Goal: Task Accomplishment & Management: Manage account settings

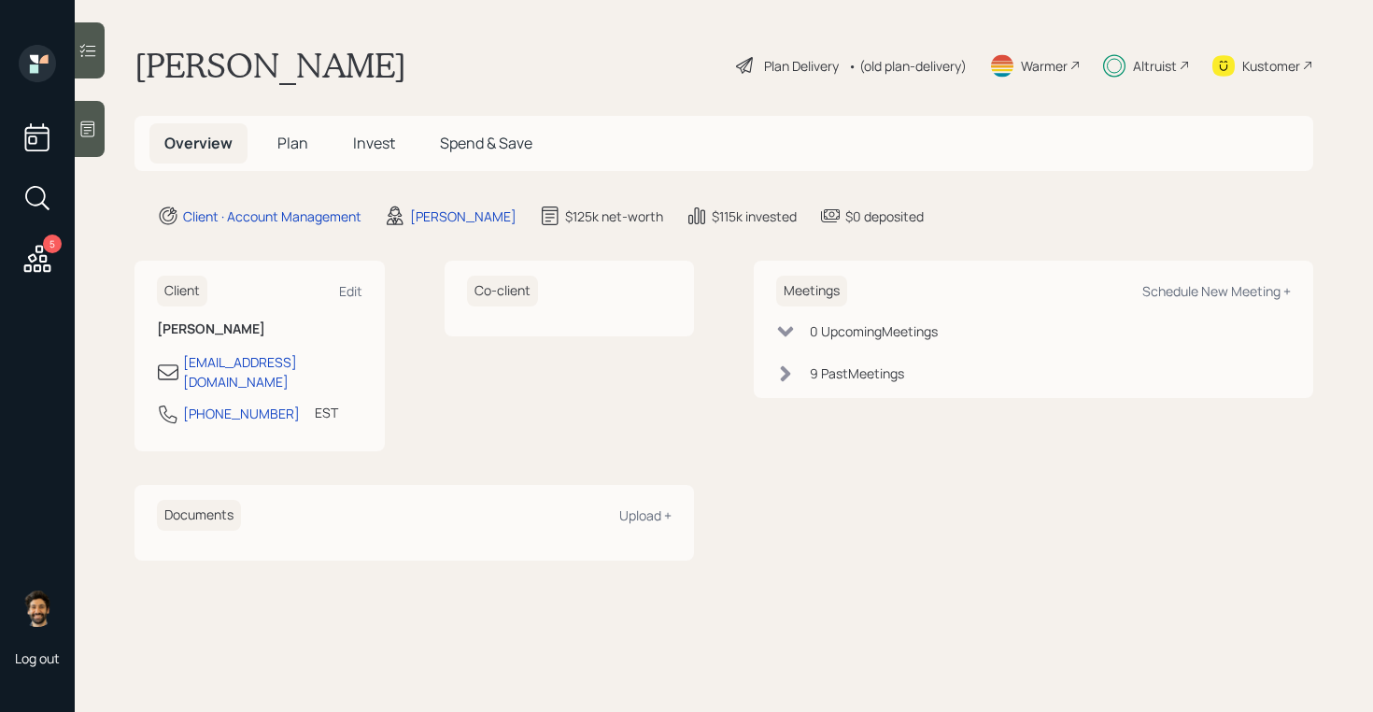
click at [295, 134] on span "Plan" at bounding box center [292, 143] width 31 height 21
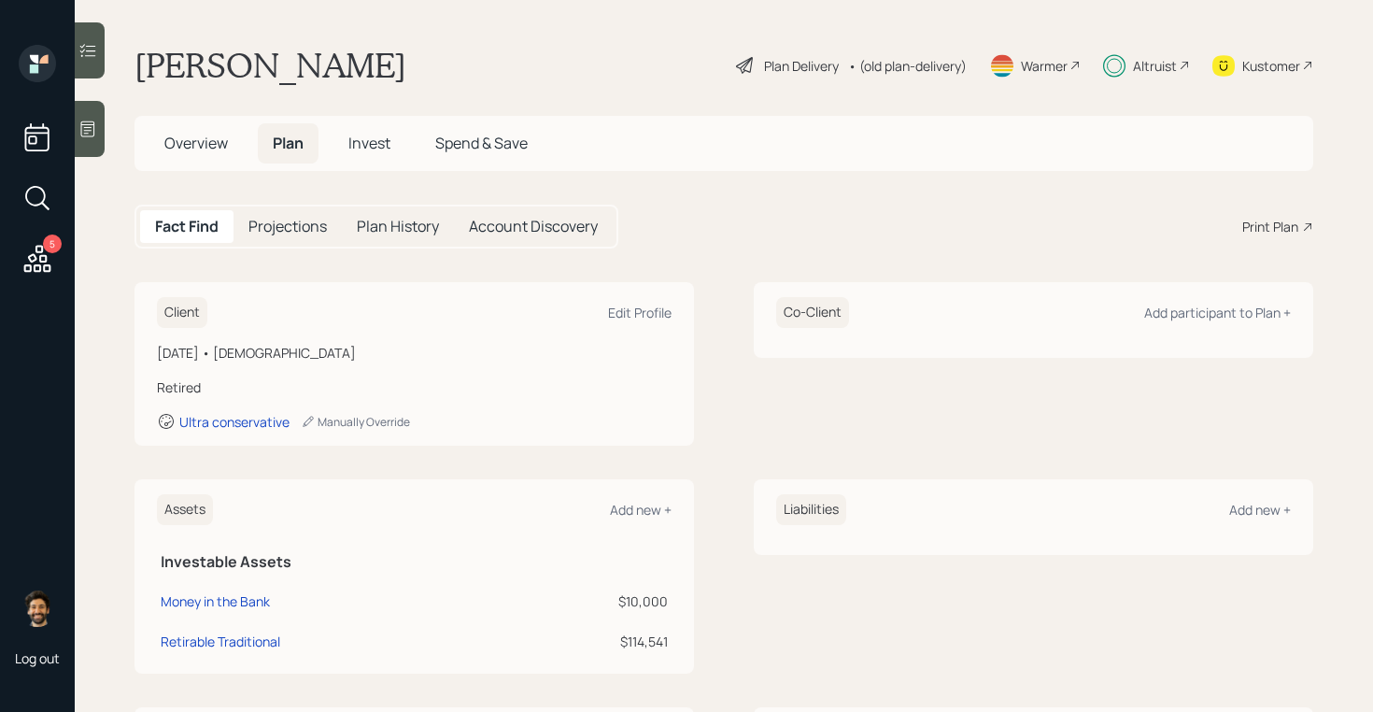
click at [49, 247] on div "5" at bounding box center [52, 243] width 19 height 19
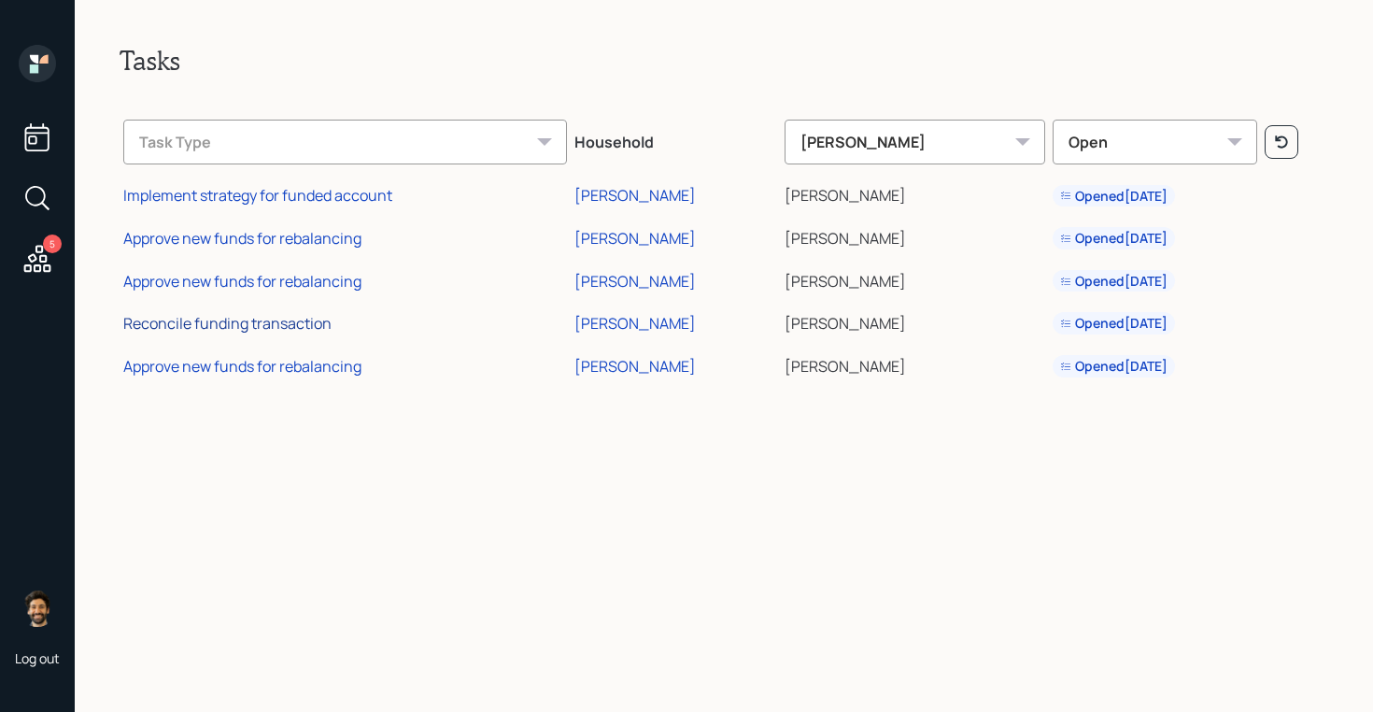
click at [291, 325] on div "Reconcile funding transaction" at bounding box center [227, 323] width 208 height 21
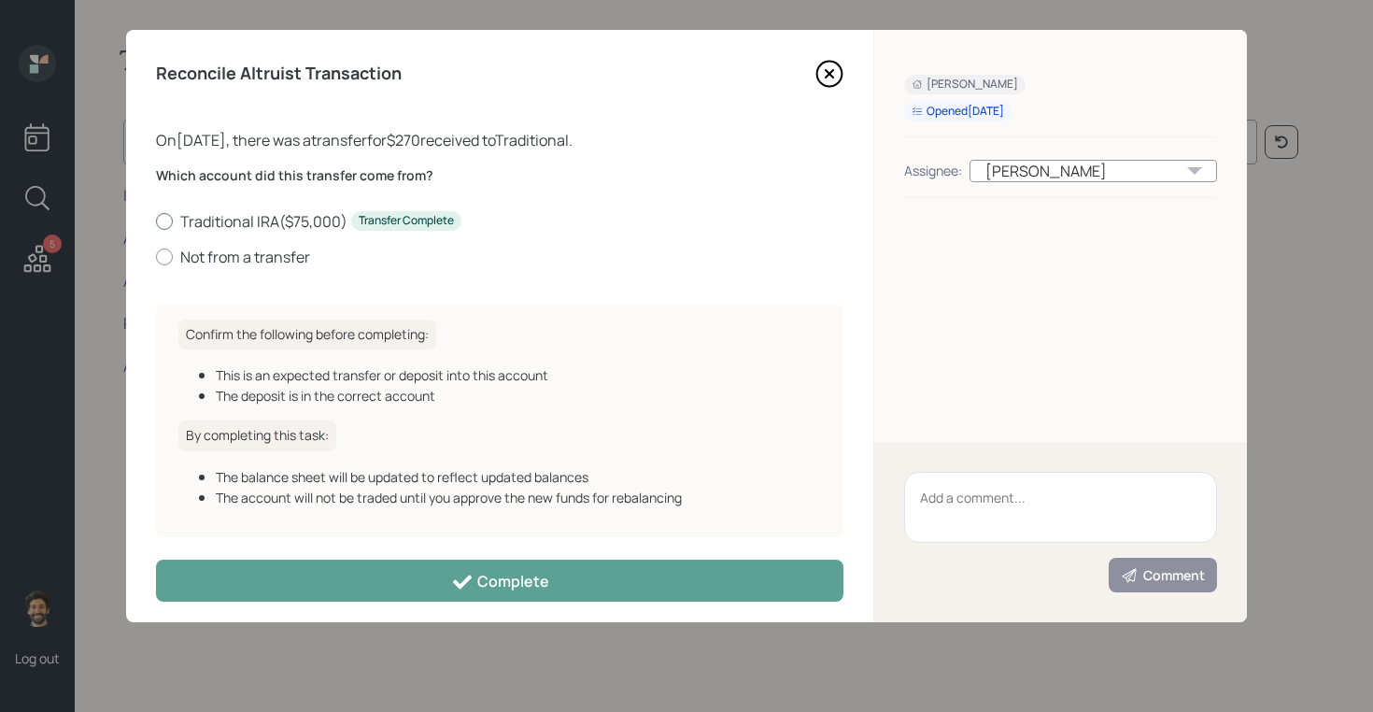
click at [241, 217] on label "Traditional IRA ( $75,000 ) Transfer Complete" at bounding box center [499, 221] width 687 height 21
click at [156, 220] on input "Traditional IRA ( $75,000 ) Transfer Complete" at bounding box center [155, 220] width 1 height 1
radio input "true"
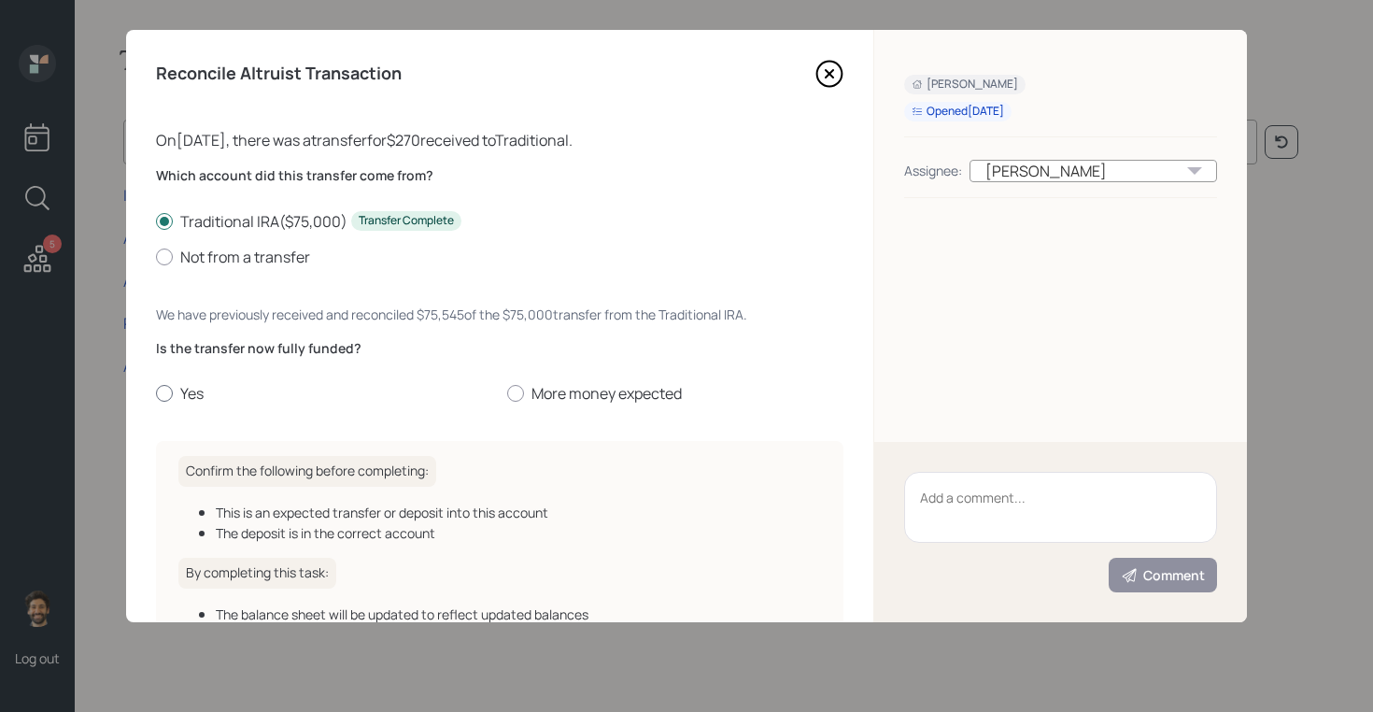
click at [190, 383] on label "Yes" at bounding box center [324, 393] width 336 height 21
click at [156, 393] on input "Yes" at bounding box center [155, 393] width 1 height 1
radio input "true"
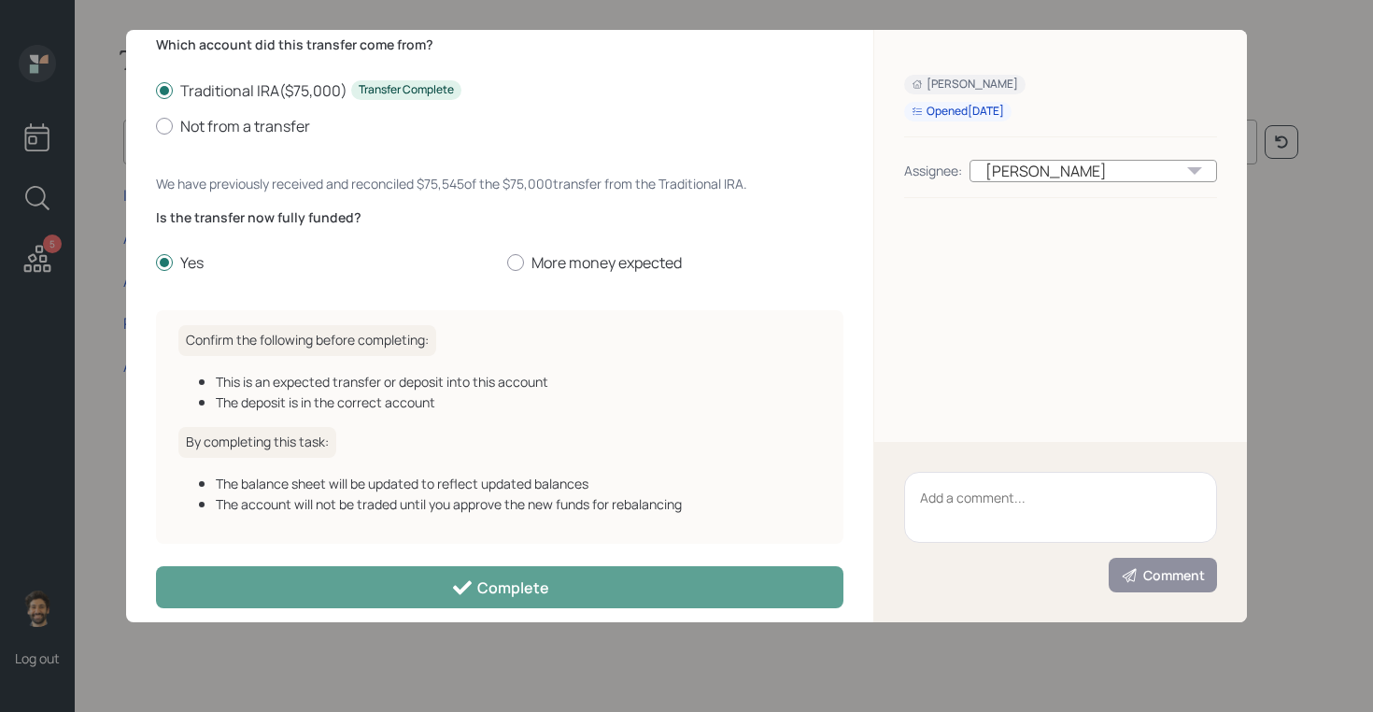
scroll to position [148, 0]
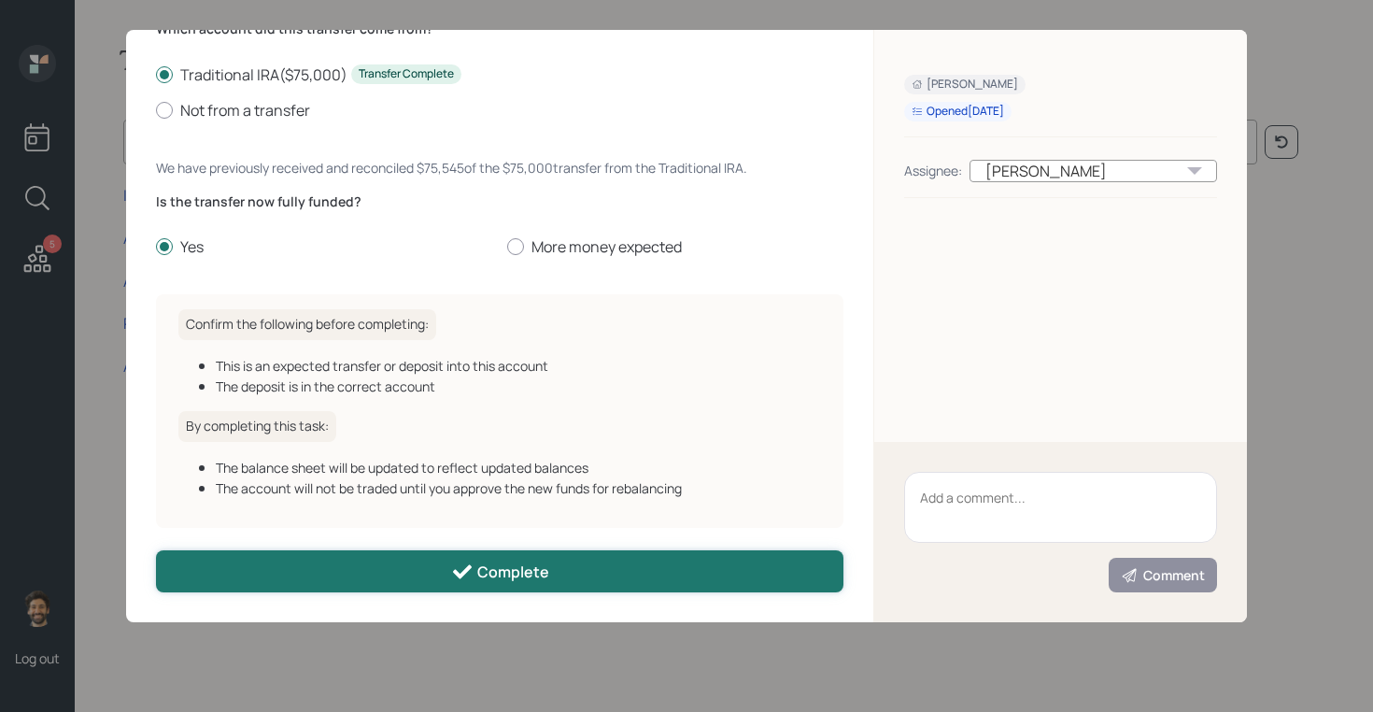
click at [411, 579] on button "Complete" at bounding box center [499, 571] width 687 height 42
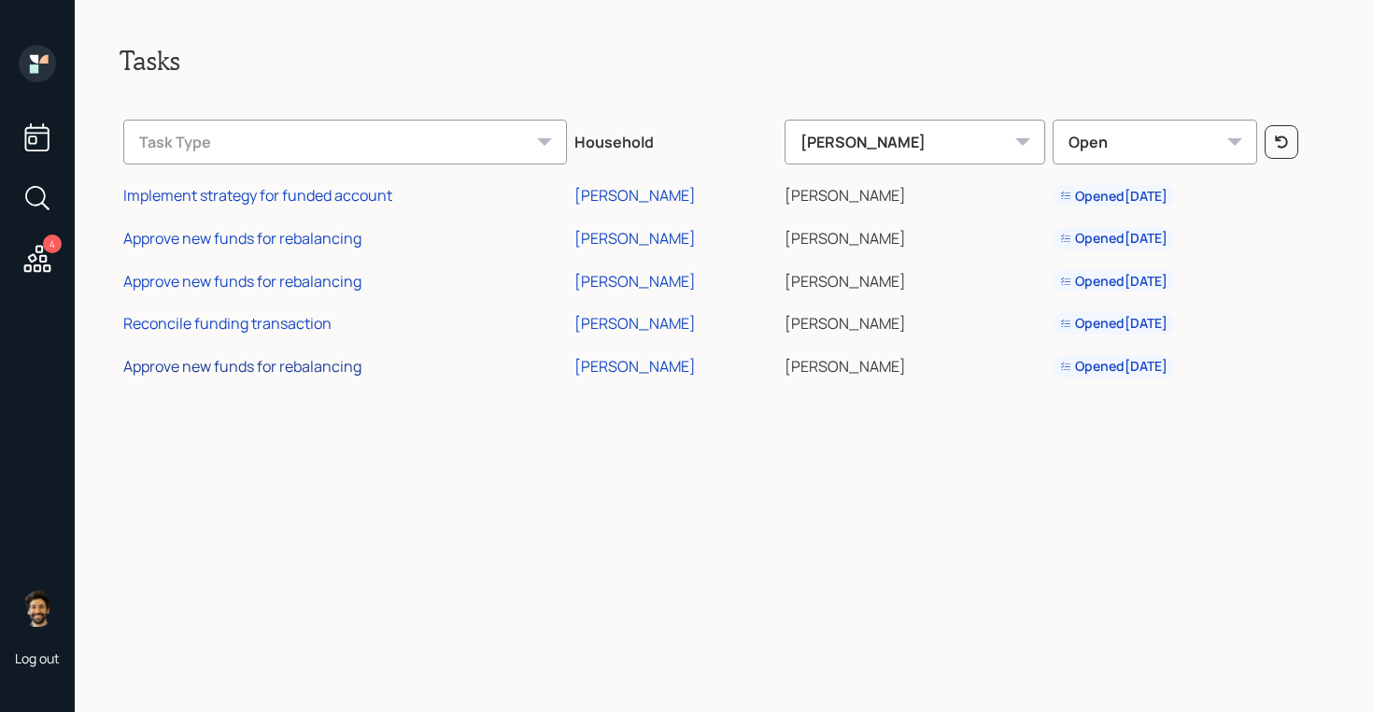
click at [280, 357] on div "Approve new funds for rebalancing" at bounding box center [242, 366] width 238 height 21
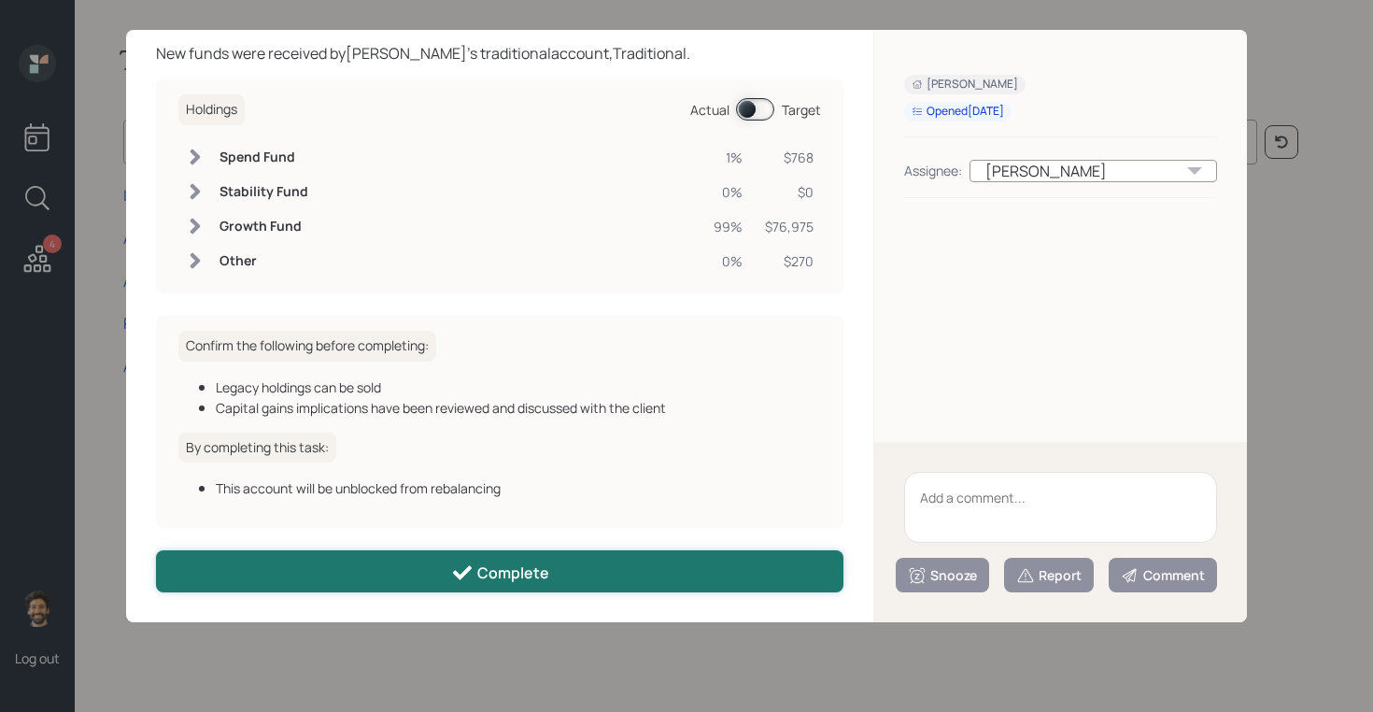
click at [344, 560] on button "Complete" at bounding box center [499, 571] width 687 height 42
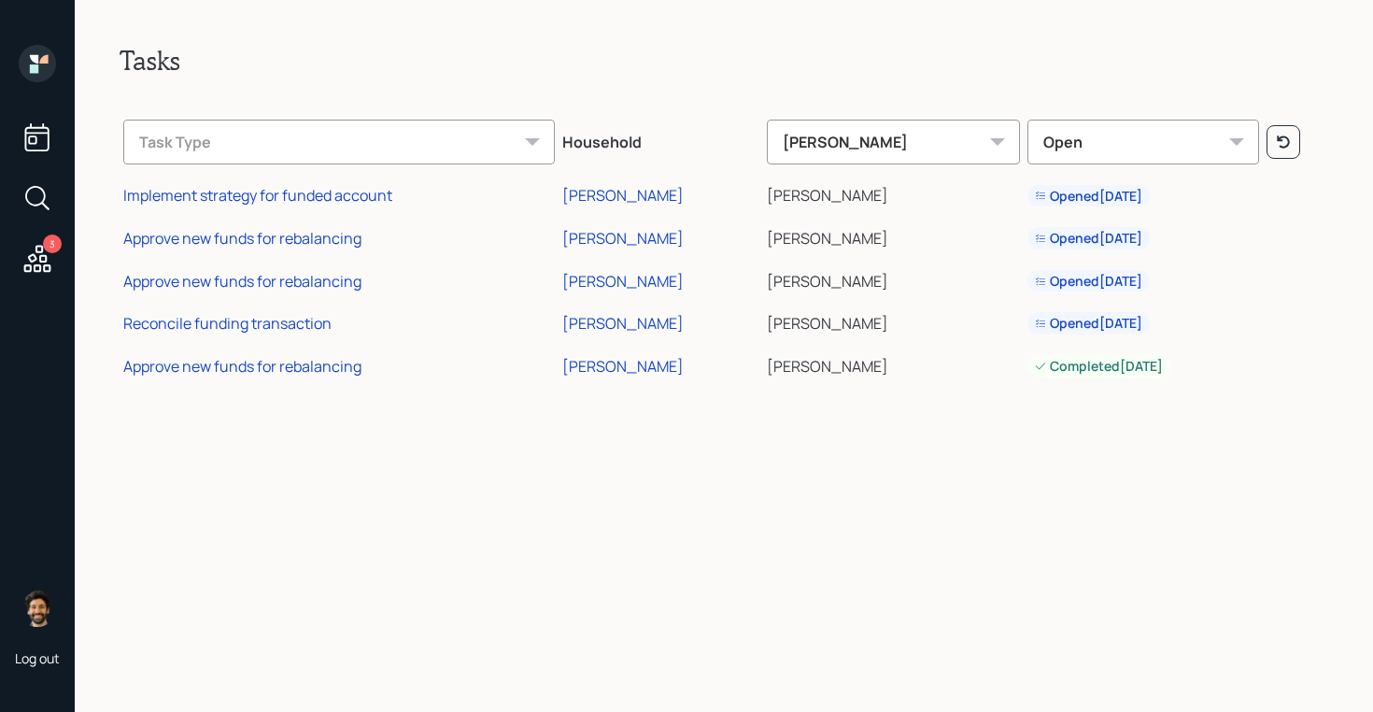
click at [40, 61] on icon at bounding box center [43, 59] width 8 height 8
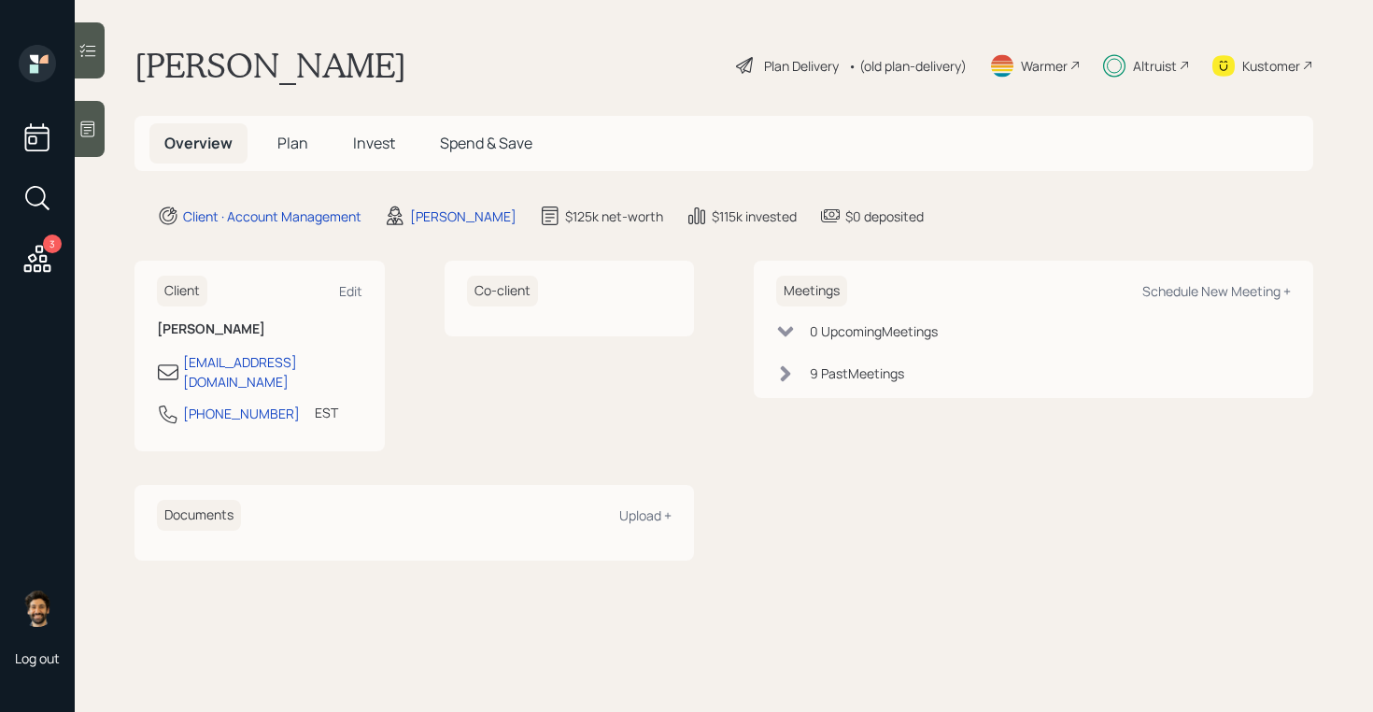
click at [375, 143] on span "Invest" at bounding box center [374, 143] width 42 height 21
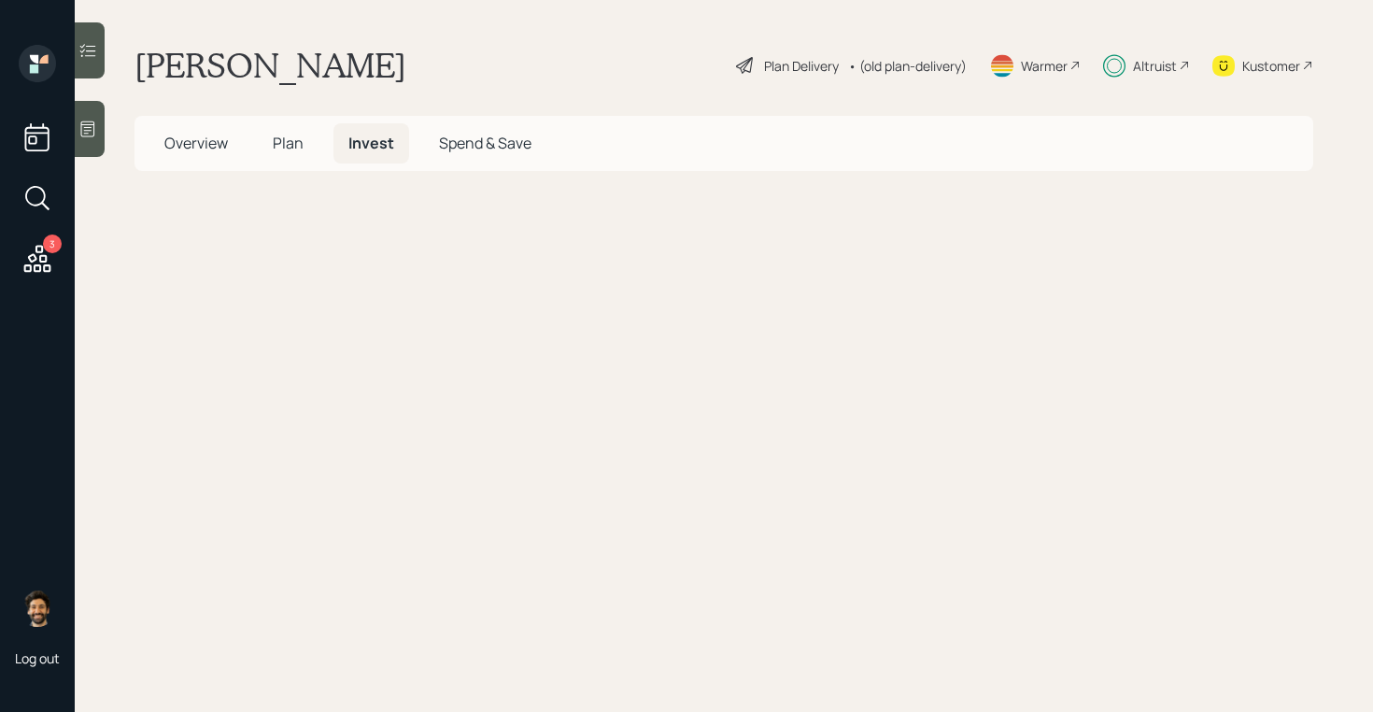
click at [294, 151] on span "Plan" at bounding box center [288, 143] width 31 height 21
